Goal: Task Accomplishment & Management: Use online tool/utility

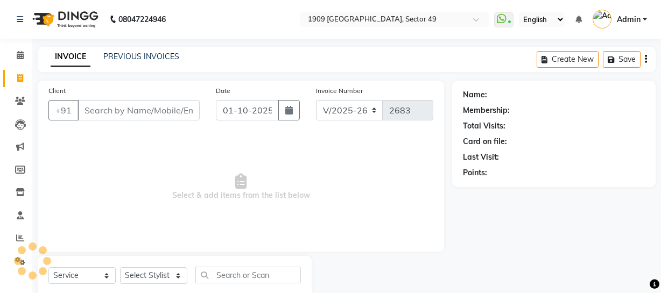
select select "6923"
select select "service"
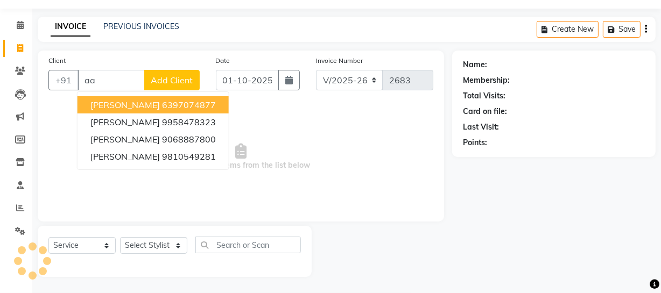
type input "a"
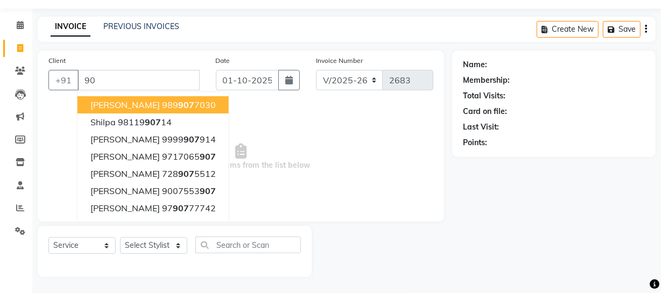
type input "9"
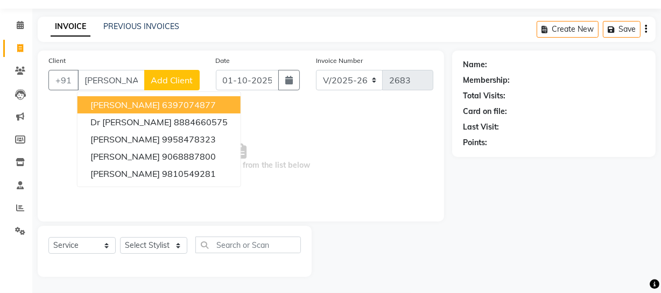
click at [162, 100] on ngb-highlight "6397074877" at bounding box center [189, 105] width 54 height 11
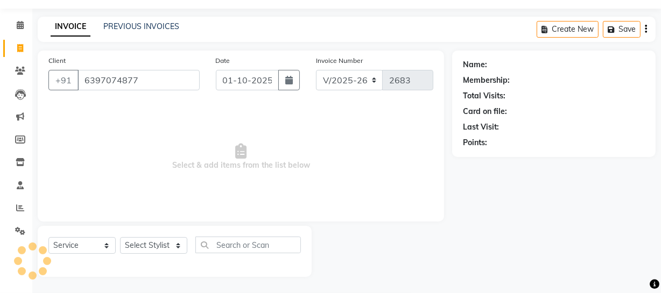
type input "6397074877"
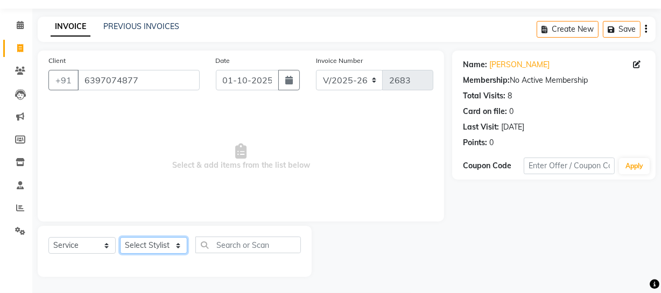
click at [154, 246] on select "Select Stylist [PERSON_NAME] [PERSON_NAME] House Sale Jyoti [PERSON_NAME] [PERS…" at bounding box center [153, 245] width 67 height 17
select select "68164"
click at [120, 237] on select "Select Stylist [PERSON_NAME] [PERSON_NAME] House Sale Jyoti [PERSON_NAME] [PERS…" at bounding box center [153, 245] width 67 height 17
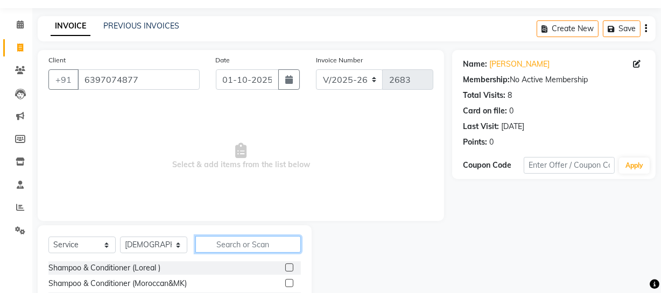
click at [253, 248] on input "text" at bounding box center [247, 244] width 105 height 17
type input "nail"
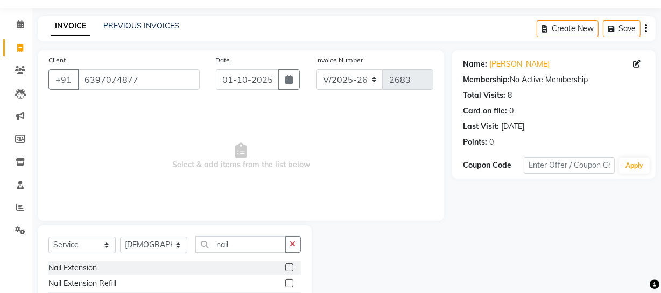
click at [290, 266] on label at bounding box center [289, 268] width 8 height 8
click at [290, 266] on input "checkbox" at bounding box center [288, 268] width 7 height 7
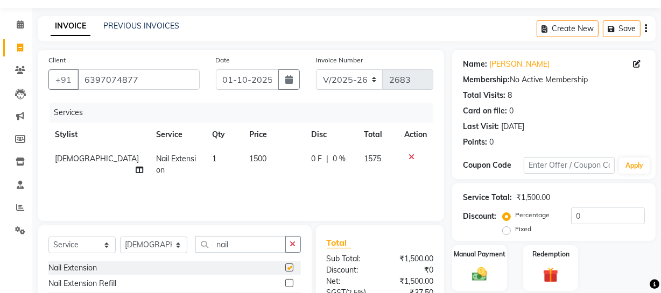
checkbox input "false"
click at [249, 161] on span "1500" at bounding box center [257, 159] width 17 height 10
select select "68164"
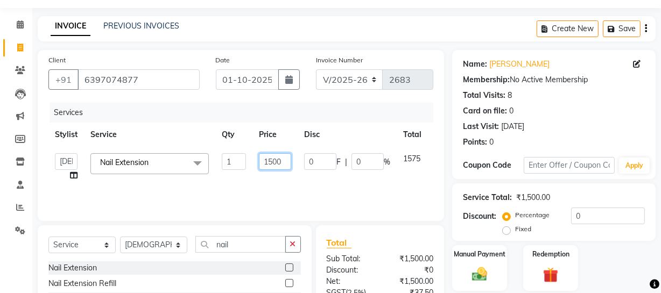
click at [272, 163] on input "1500" at bounding box center [275, 161] width 32 height 17
type input "1800"
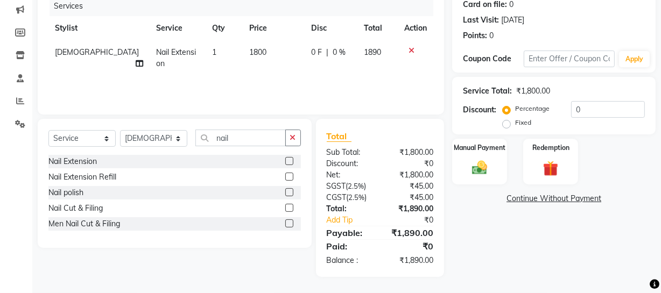
click at [565, 242] on div "Name: [PERSON_NAME] Membership: No Active Membership Total Visits: 8 Card on fi…" at bounding box center [558, 110] width 212 height 334
click at [498, 163] on div "Manual Payment" at bounding box center [479, 162] width 57 height 48
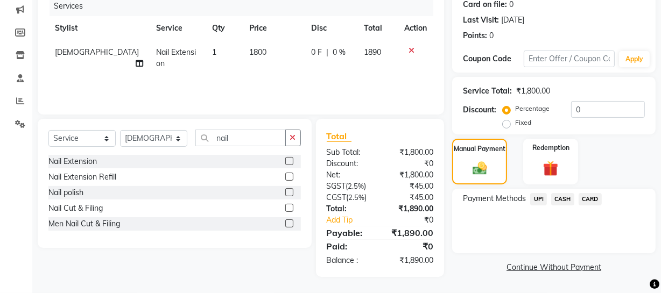
click at [539, 198] on span "UPI" at bounding box center [538, 199] width 17 height 12
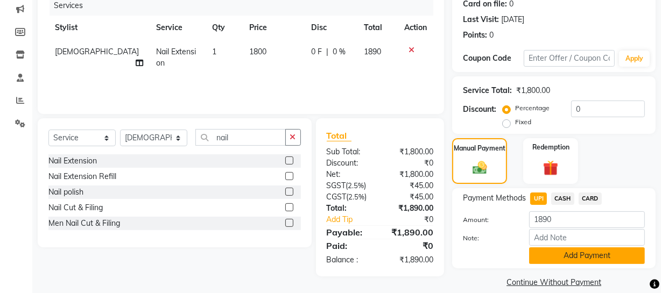
click at [552, 254] on button "Add Payment" at bounding box center [587, 256] width 116 height 17
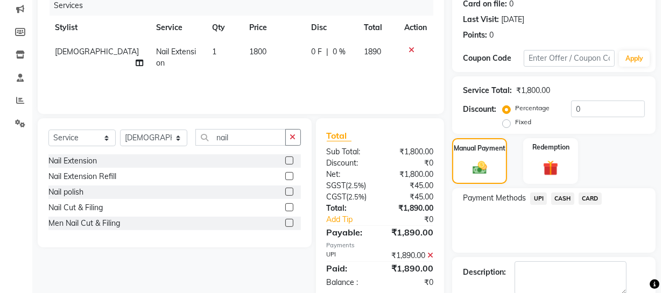
scroll to position [196, 0]
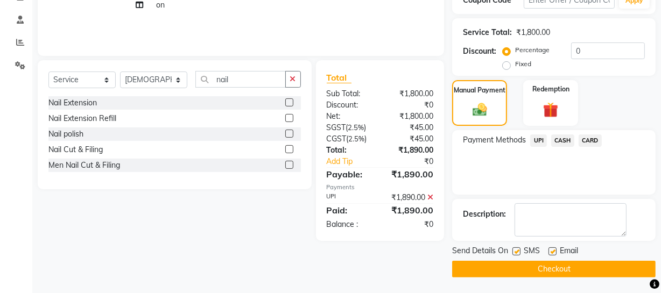
click at [581, 261] on button "Checkout" at bounding box center [553, 269] width 203 height 17
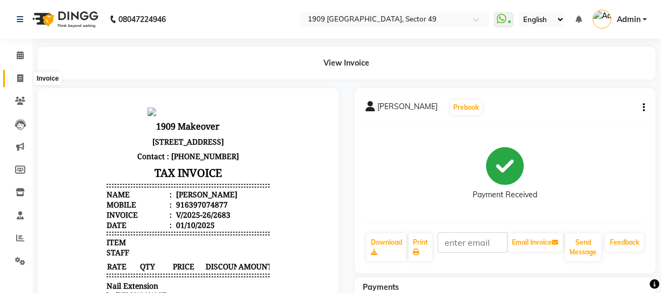
click at [18, 76] on icon at bounding box center [20, 78] width 6 height 8
select select "service"
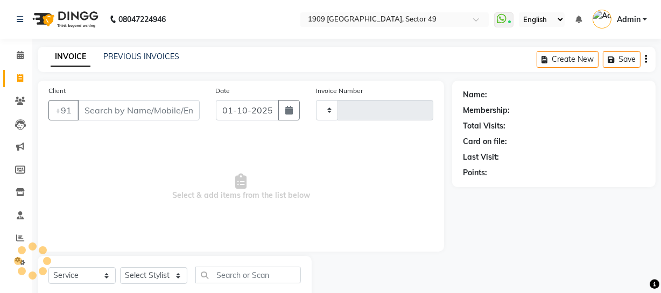
scroll to position [31, 0]
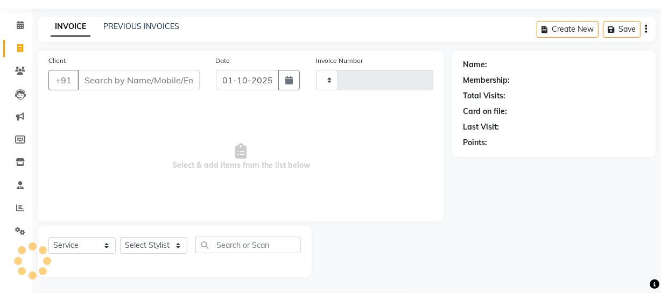
type input "2684"
select select "6923"
click at [150, 23] on link "PREVIOUS INVOICES" at bounding box center [141, 27] width 76 height 10
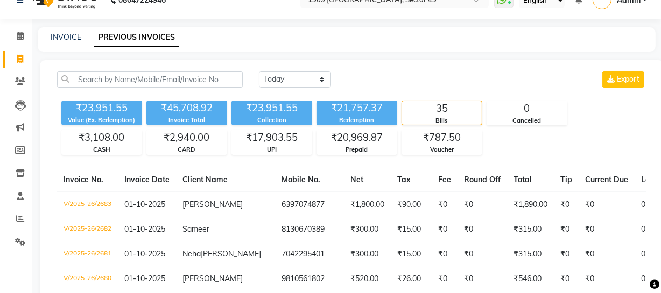
scroll to position [39, 0]
